Goal: Task Accomplishment & Management: Manage account settings

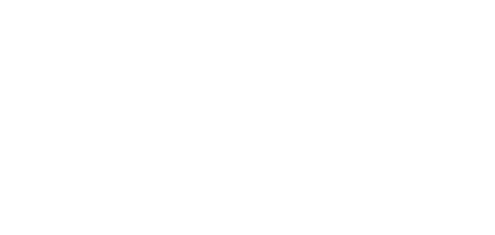
select select "*"
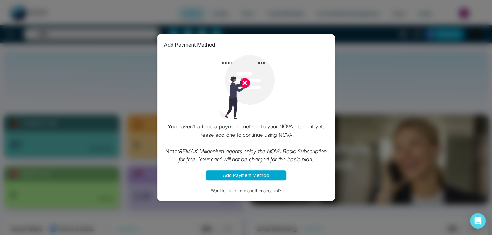
click at [257, 191] on button "Want to login from another account?" at bounding box center [246, 190] width 164 height 7
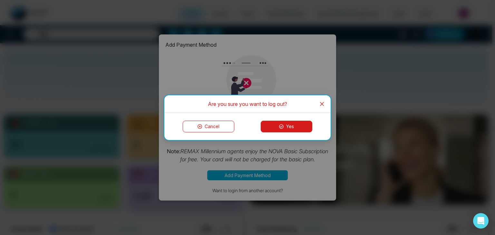
click at [295, 129] on button "Yes" at bounding box center [287, 127] width 52 height 12
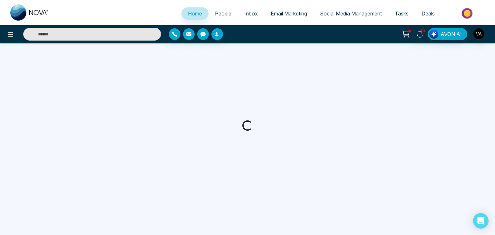
select select "*"
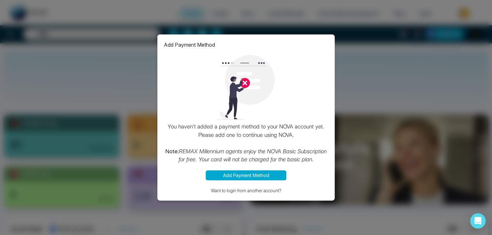
click at [258, 172] on button "Add Payment Method" at bounding box center [246, 176] width 81 height 10
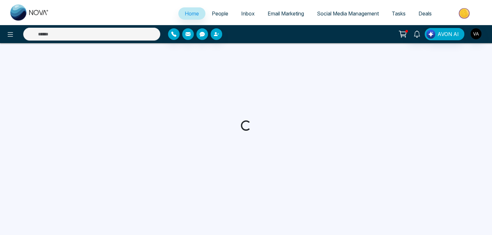
select select "*"
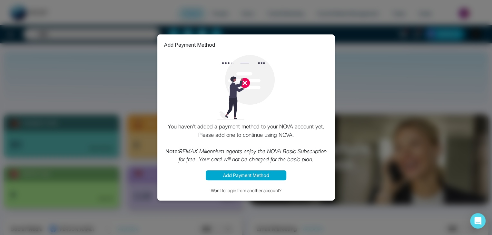
click at [366, 62] on div "Add Payment Method You haven't added a payment method to your NOVA account yet.…" at bounding box center [246, 117] width 492 height 235
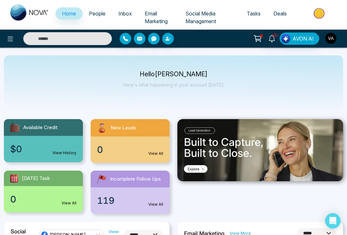
click at [332, 35] on img "button" at bounding box center [330, 38] width 11 height 11
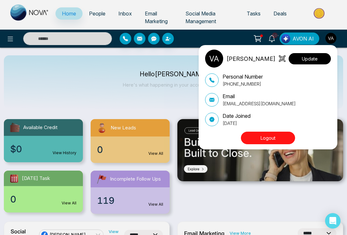
click at [310, 58] on button "Update" at bounding box center [309, 58] width 42 height 11
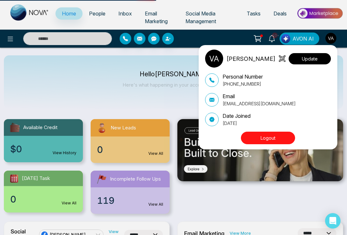
select select "***"
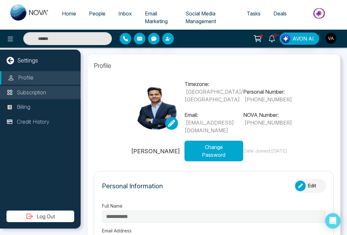
click at [39, 91] on p "Subscription" at bounding box center [31, 93] width 29 height 8
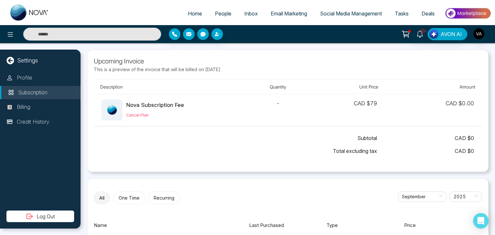
click at [215, 16] on span "People" at bounding box center [223, 13] width 16 height 6
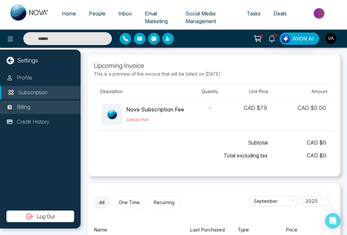
click at [28, 103] on p "Billing" at bounding box center [24, 107] width 14 height 8
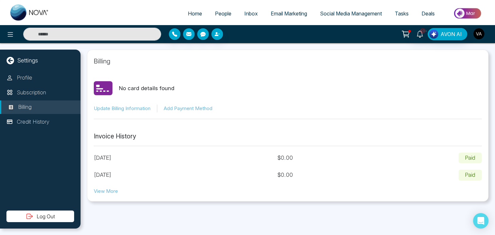
click at [478, 30] on img "button" at bounding box center [479, 33] width 11 height 11
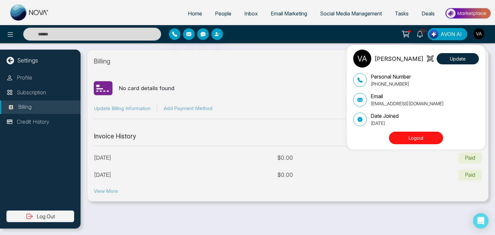
click at [410, 134] on button "Logout" at bounding box center [416, 138] width 54 height 13
